Goal: Information Seeking & Learning: Understand process/instructions

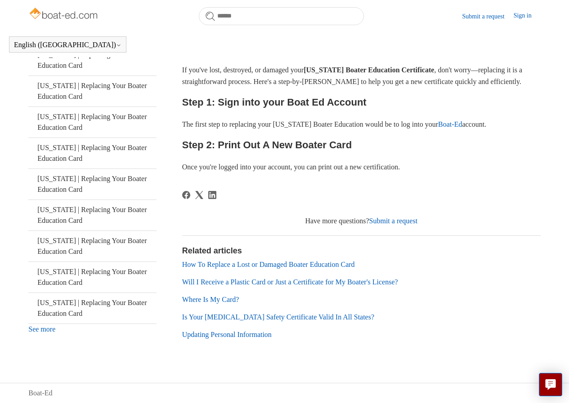
click at [279, 127] on p "The first step to replacing your [US_STATE] Boater Education would be to log in…" at bounding box center [361, 125] width 359 height 12
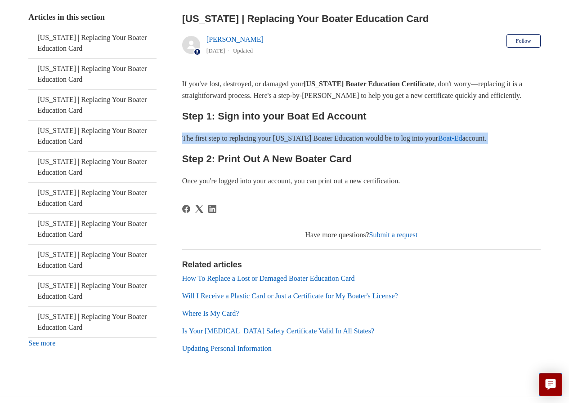
click at [280, 133] on p "The first step to replacing your Michigan Boater Education would be to log into…" at bounding box center [361, 139] width 359 height 12
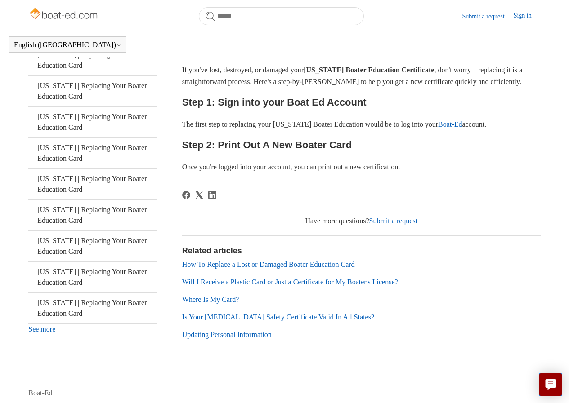
click at [5, 0] on body "Skip to main content Submit a request Sign in English (US) Español Français Boa…" at bounding box center [284, 121] width 569 height 565
